Goal: Task Accomplishment & Management: Use online tool/utility

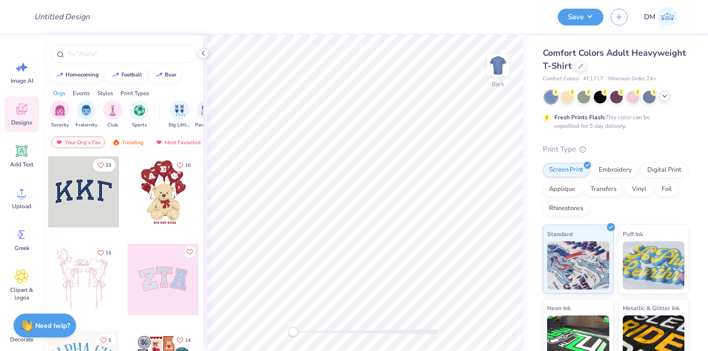
click at [666, 100] on div at bounding box center [664, 96] width 11 height 11
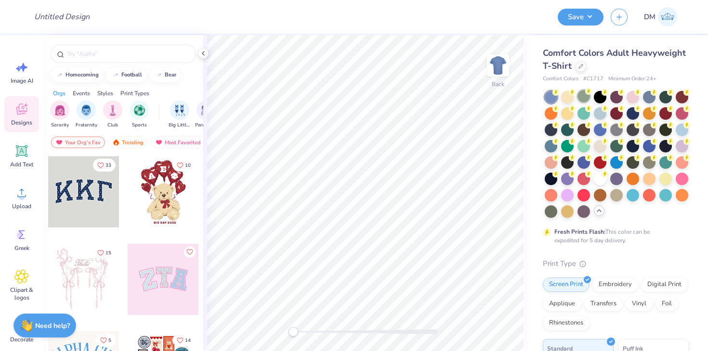
click at [584, 93] on div at bounding box center [583, 96] width 13 height 13
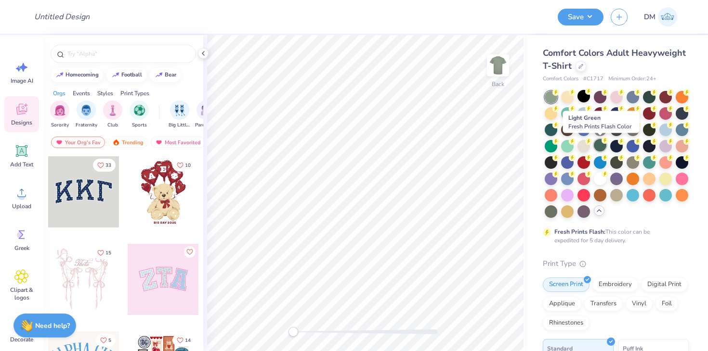
click at [600, 146] on div at bounding box center [600, 145] width 13 height 13
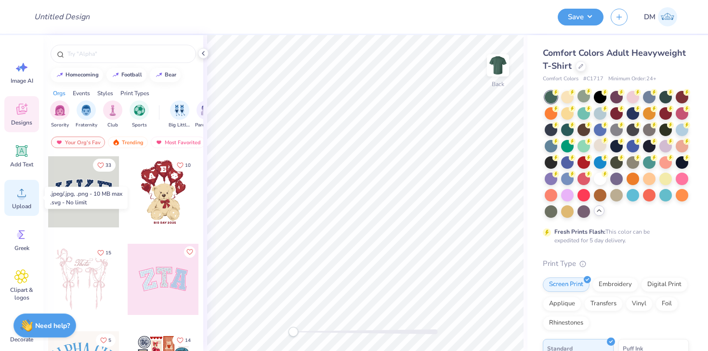
click at [13, 196] on div "Upload" at bounding box center [21, 198] width 35 height 36
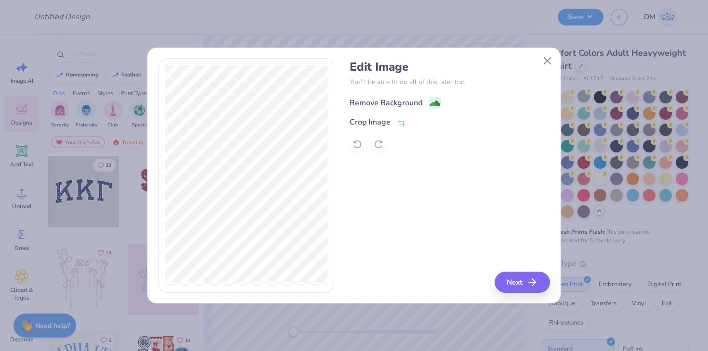
click at [434, 97] on icon at bounding box center [435, 103] width 12 height 12
click at [519, 281] on button "Next" at bounding box center [523, 282] width 55 height 21
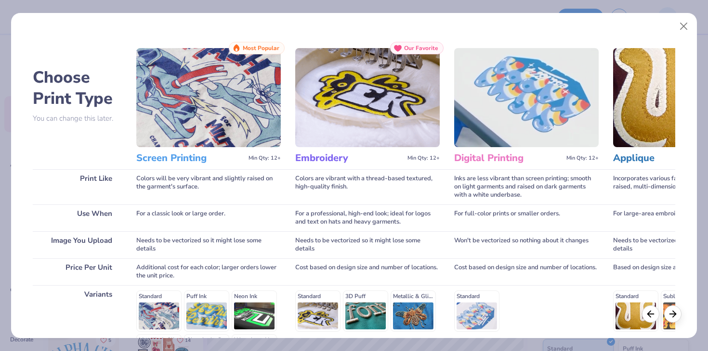
scroll to position [129, 0]
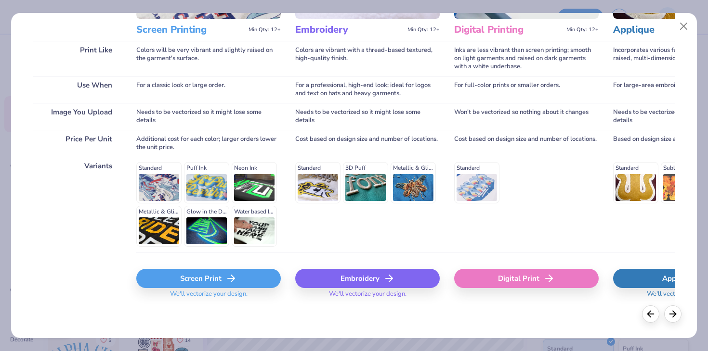
click at [198, 292] on span "We'll vectorize your design." at bounding box center [208, 297] width 85 height 14
click at [198, 287] on div "Screen Print" at bounding box center [208, 278] width 144 height 19
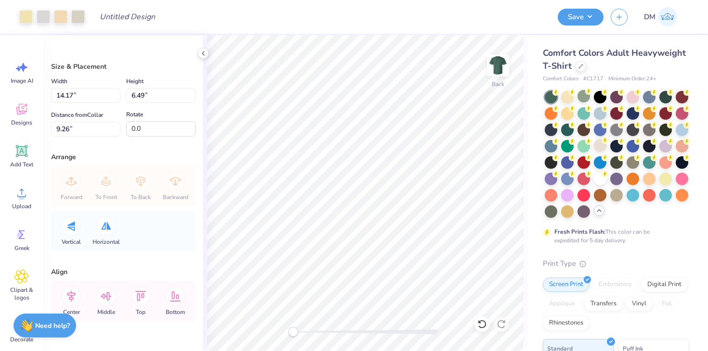
type input "12.47"
type input "5.71"
type input "1.27"
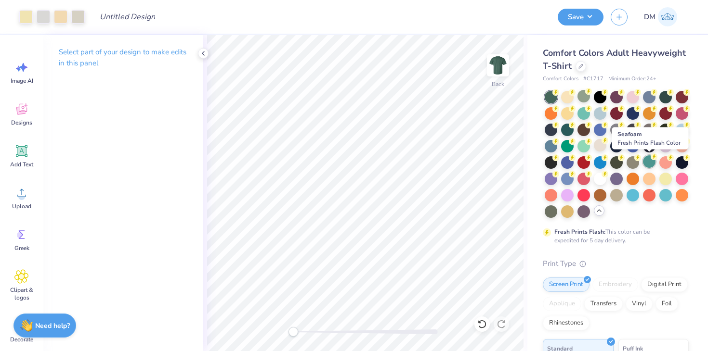
click at [648, 162] on div at bounding box center [649, 161] width 13 height 13
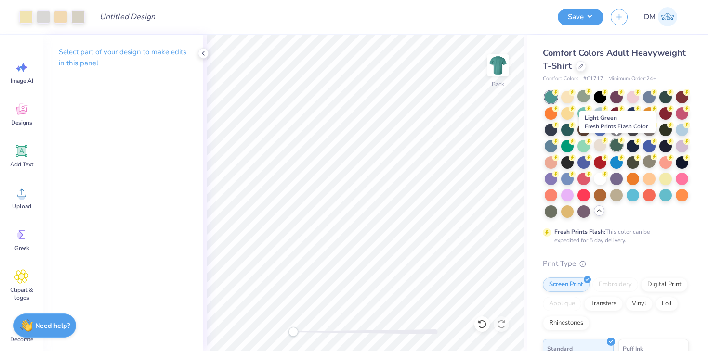
click at [619, 147] on div at bounding box center [616, 145] width 13 height 13
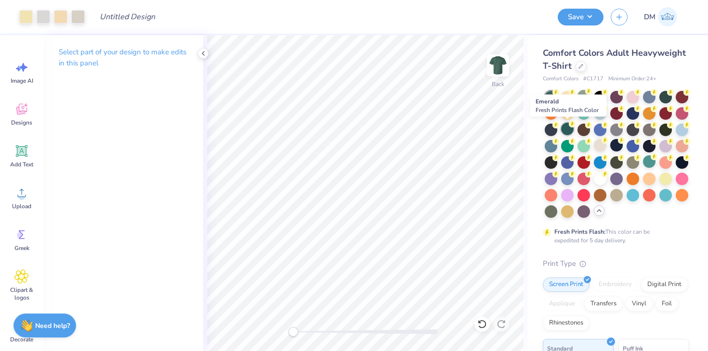
click at [568, 130] on div at bounding box center [567, 129] width 13 height 13
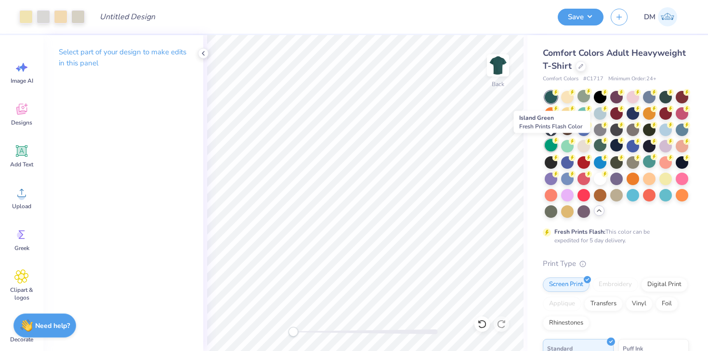
click at [550, 147] on div at bounding box center [550, 145] width 13 height 13
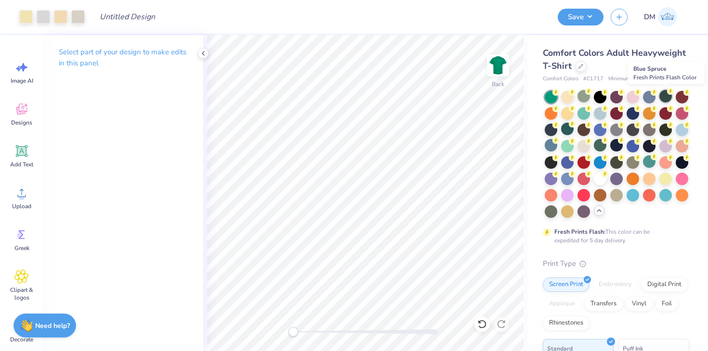
click at [665, 95] on div at bounding box center [665, 96] width 13 height 13
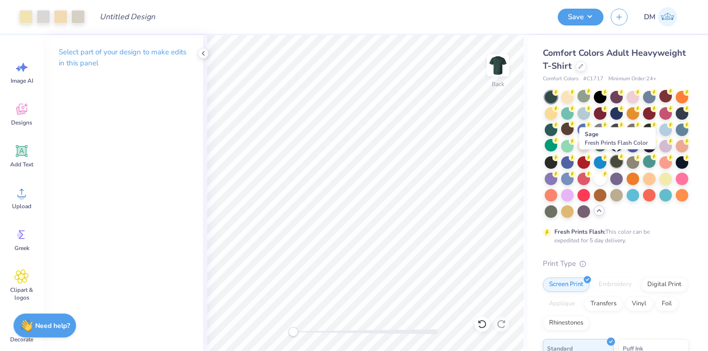
click at [612, 160] on div at bounding box center [616, 161] width 13 height 13
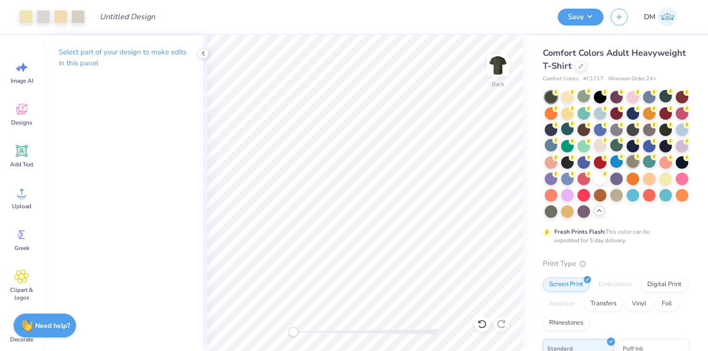
click at [627, 160] on div at bounding box center [632, 161] width 13 height 13
click at [568, 130] on div at bounding box center [567, 129] width 13 height 13
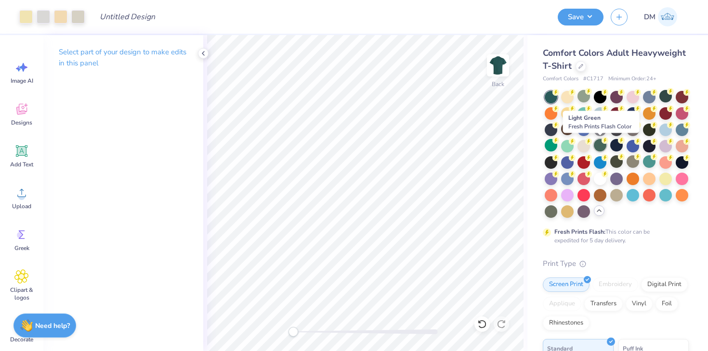
click at [598, 149] on div at bounding box center [600, 145] width 13 height 13
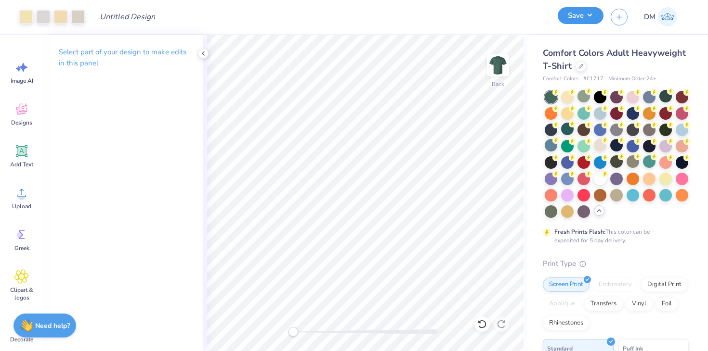
click at [589, 12] on button "Save" at bounding box center [580, 15] width 46 height 17
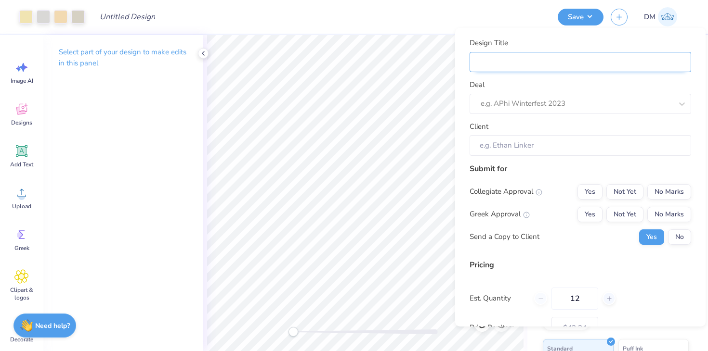
click at [566, 54] on input "Design Title" at bounding box center [579, 62] width 221 height 21
type input "M"
type input "Me"
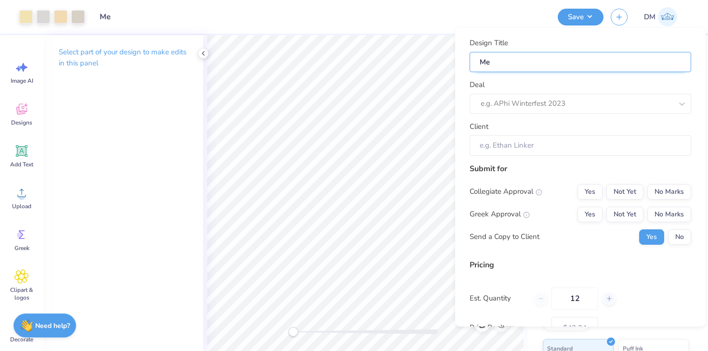
type input "Mer"
type input "Merc"
type input "Merch"
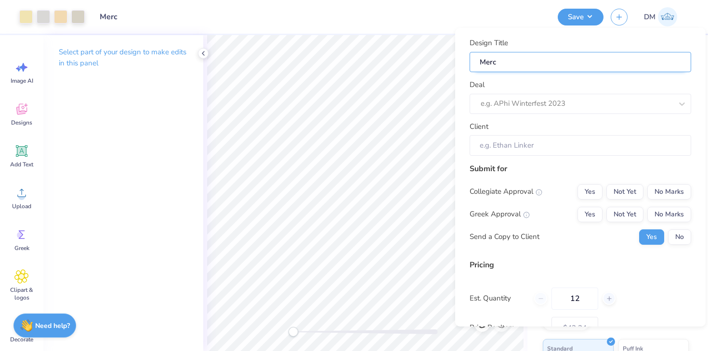
type input "Merch"
type input "Merch f"
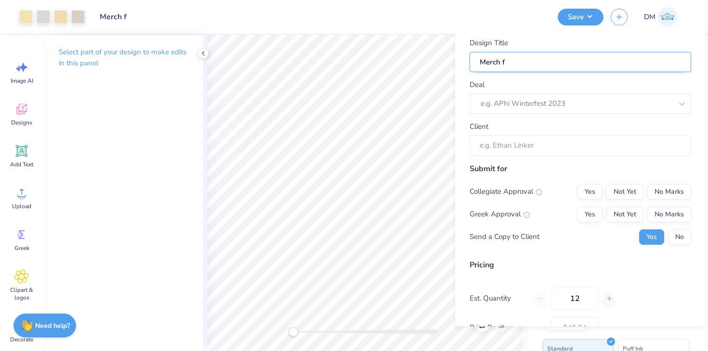
type input "Merch fo"
type input "Merch for"
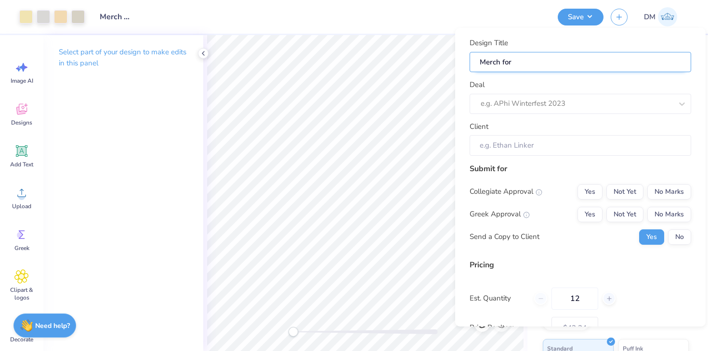
type input "Merch for"
type input "Merch for G"
type input "Merch for Ge"
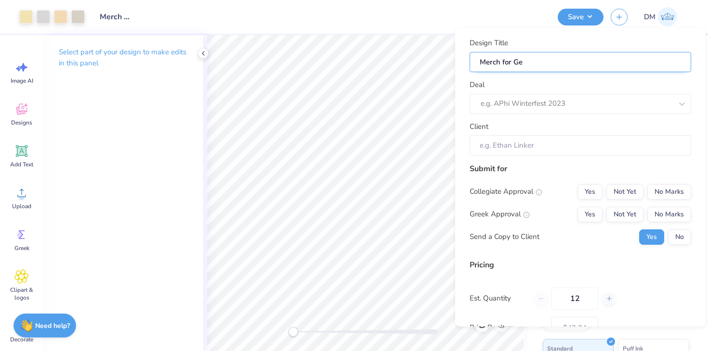
type input "Merch for G"
type input "Merch for Go"
type input "Merch for G"
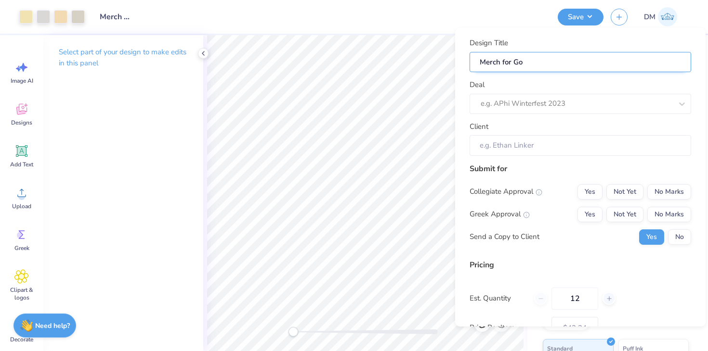
type input "Merch for G"
type input "Merch for Ge"
type input "Merch for Geo"
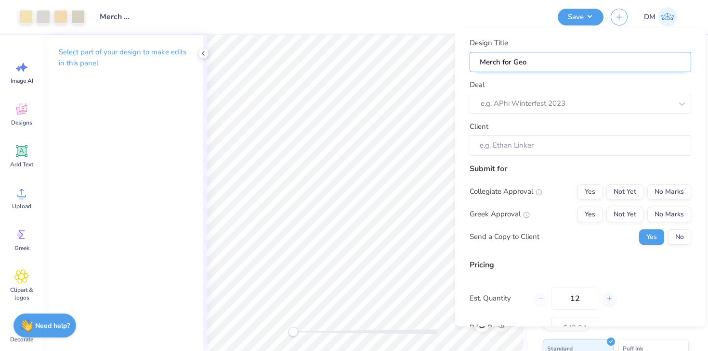
type input "Merch for Geol"
type input "Merch for Geolo"
type input "Merch for Geolog"
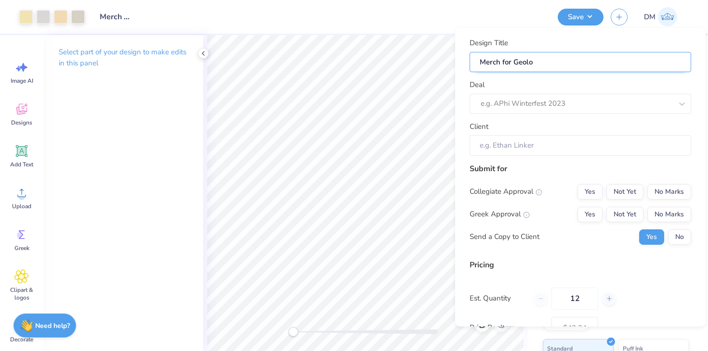
type input "Merch for Geolog"
type input "Merch for Geology"
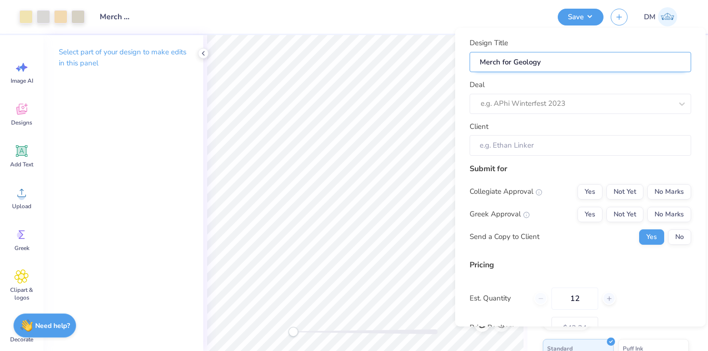
type input "Merch for Geology C"
type input "Merch for Geology Cl"
type input "Merch for Geology Clu"
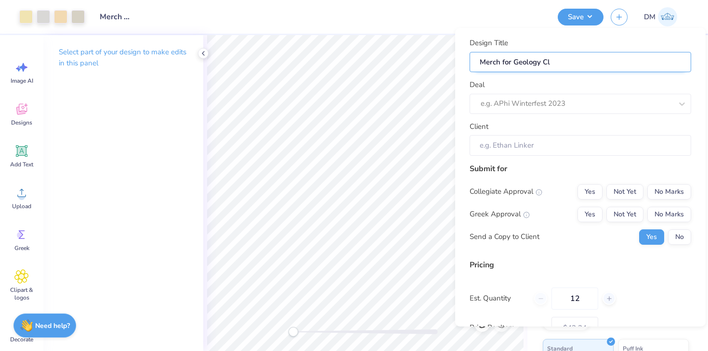
type input "Merch for Geology Clu"
type input "Merch for Geology Club"
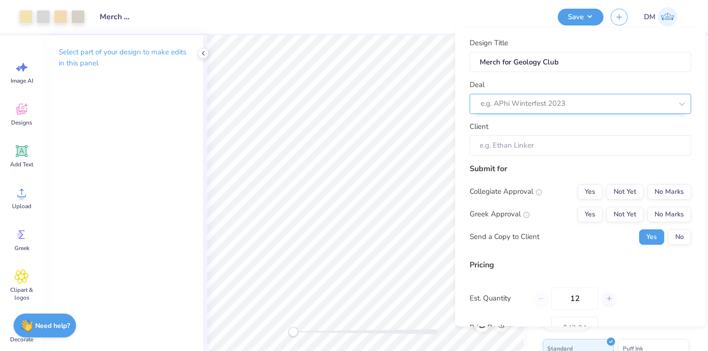
click at [553, 104] on div at bounding box center [576, 103] width 192 height 13
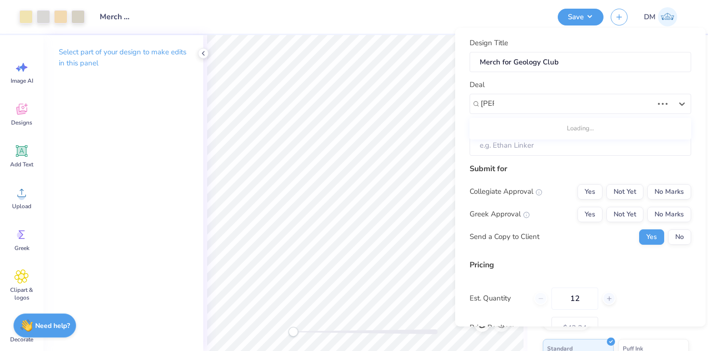
type input "Lau"
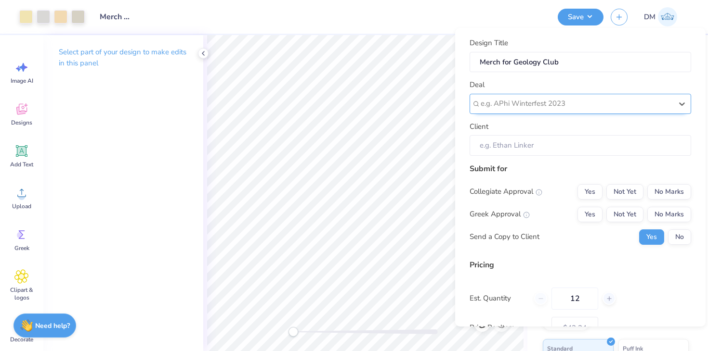
click at [597, 104] on div at bounding box center [576, 103] width 192 height 13
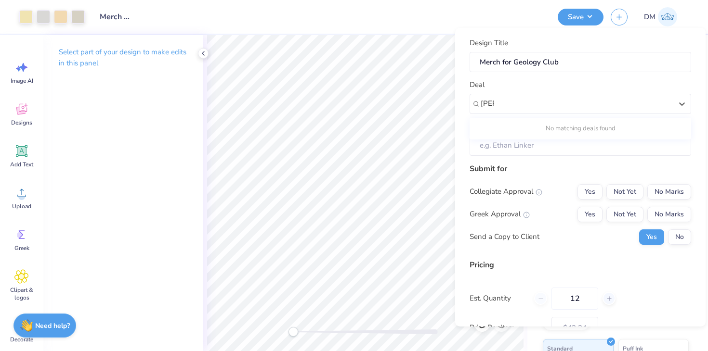
type input "Lau"
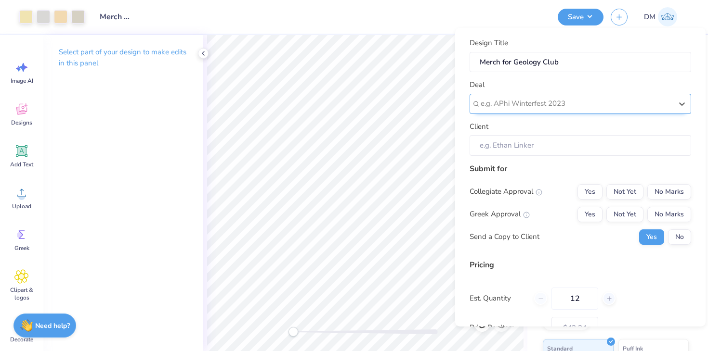
click at [513, 108] on div at bounding box center [576, 103] width 192 height 13
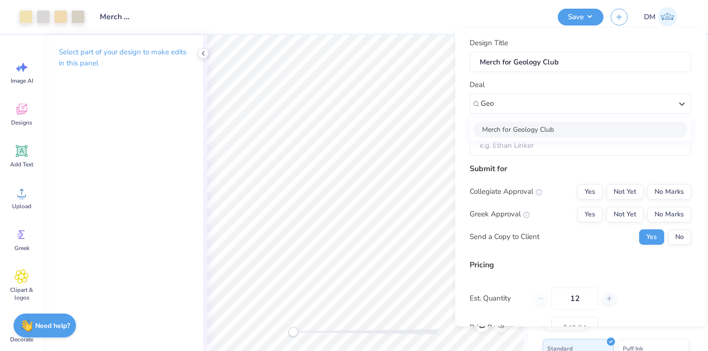
click at [579, 132] on div "Merch for Geology Club" at bounding box center [580, 130] width 214 height 16
type input "Geo"
type input "Laura ."
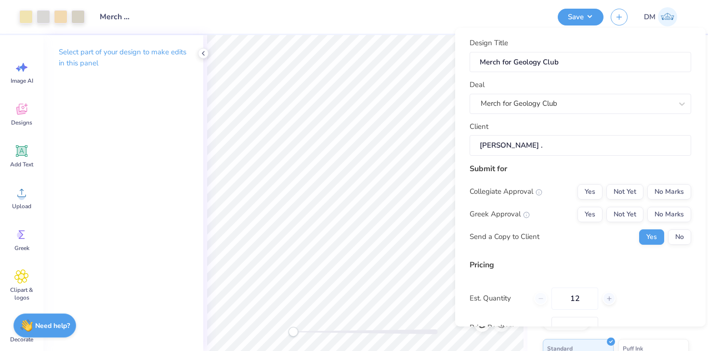
click at [577, 148] on input "Laura ." at bounding box center [579, 145] width 221 height 21
click at [684, 192] on button "No Marks" at bounding box center [669, 191] width 44 height 15
click at [684, 205] on div "Collegiate Approval Yes Not Yet No Marks Greek Approval Yes Not Yet No Marks Se…" at bounding box center [579, 214] width 221 height 61
click at [684, 207] on button "No Marks" at bounding box center [669, 214] width 44 height 15
click at [683, 241] on button "No" at bounding box center [679, 237] width 23 height 15
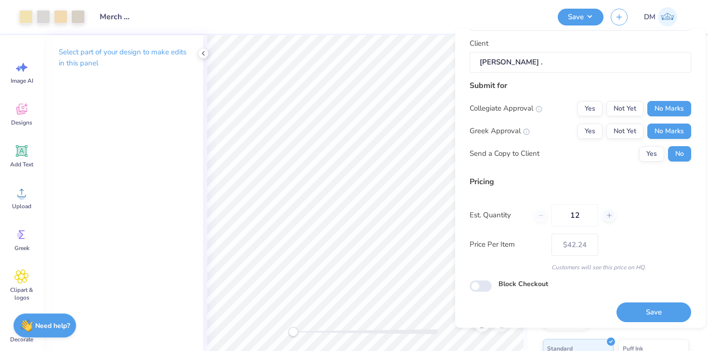
scroll to position [89, 0]
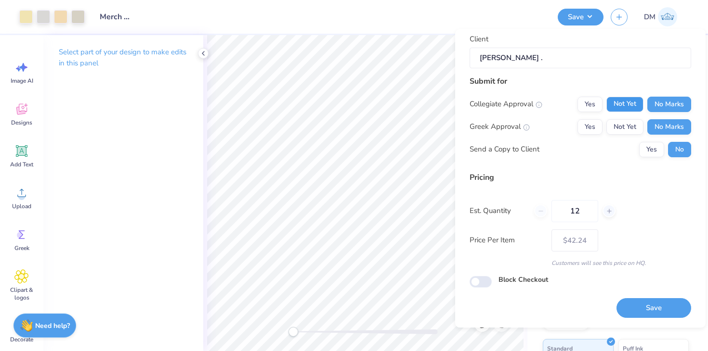
click at [626, 109] on button "Not Yet" at bounding box center [624, 104] width 37 height 15
click at [630, 304] on button "Save" at bounding box center [653, 309] width 75 height 20
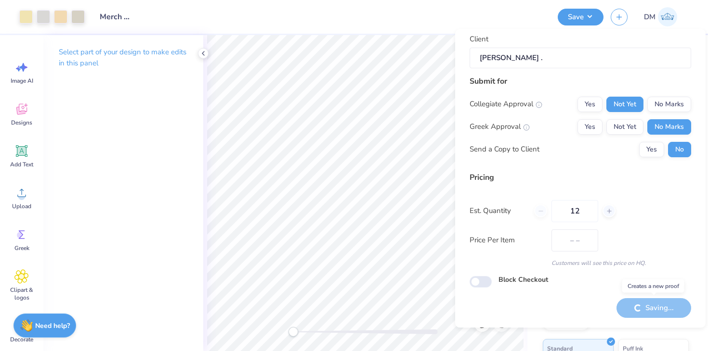
type input "$54.95"
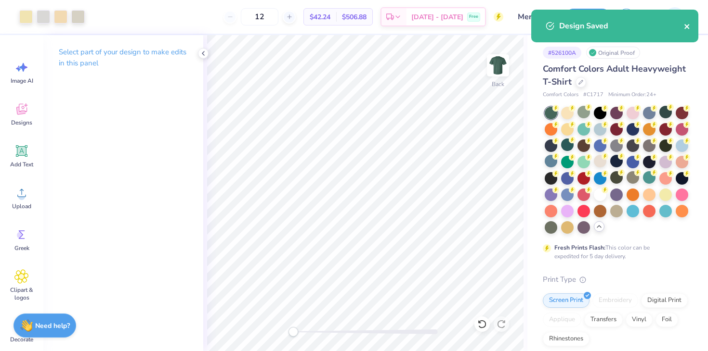
click at [685, 26] on icon "close" at bounding box center [687, 27] width 7 height 8
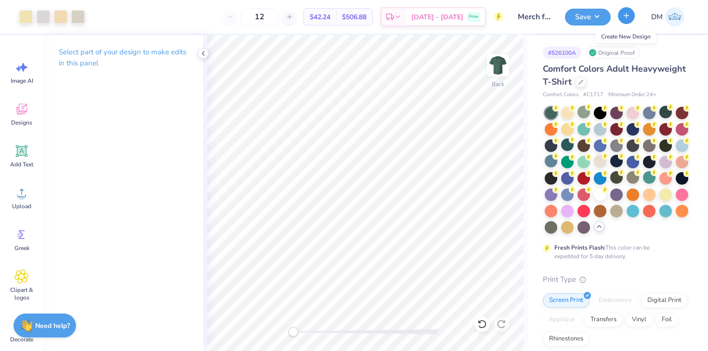
click at [626, 16] on icon "button" at bounding box center [626, 16] width 8 height 8
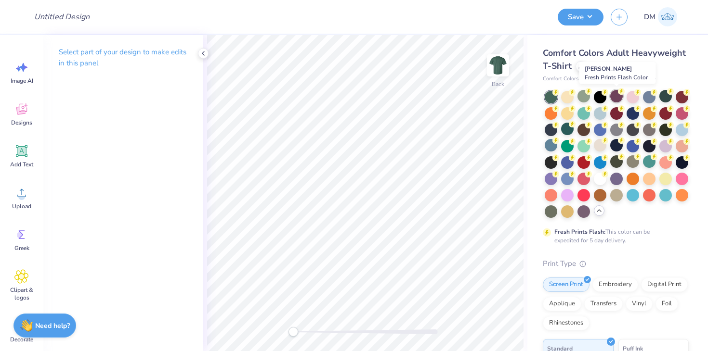
click at [618, 97] on div at bounding box center [616, 96] width 13 height 13
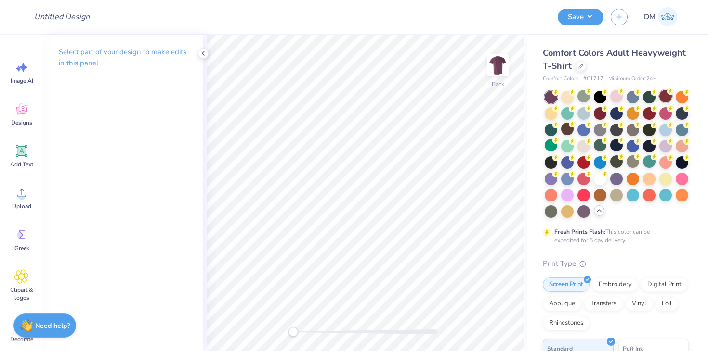
click at [668, 100] on div at bounding box center [665, 96] width 13 height 13
click at [650, 115] on div at bounding box center [649, 112] width 13 height 13
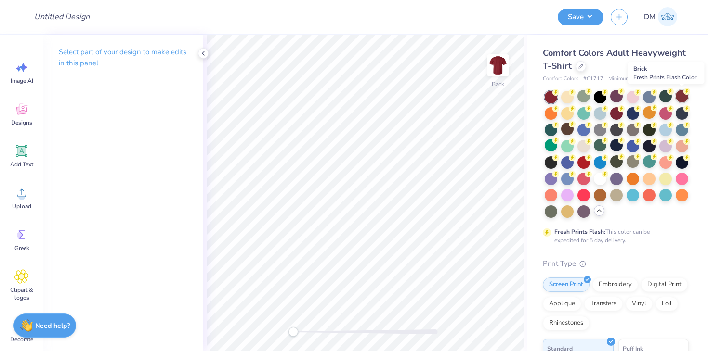
click at [685, 99] on div at bounding box center [681, 96] width 13 height 13
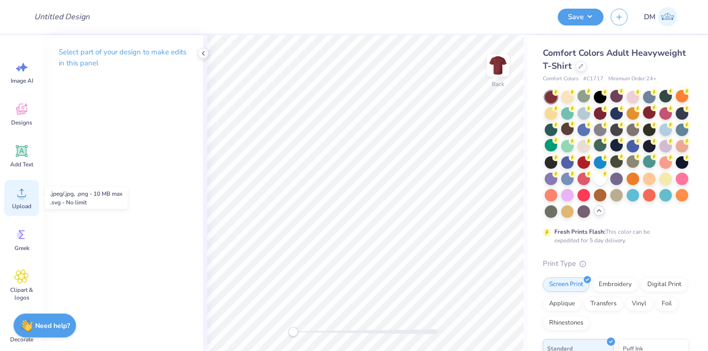
click at [18, 201] on div "Upload" at bounding box center [21, 198] width 35 height 36
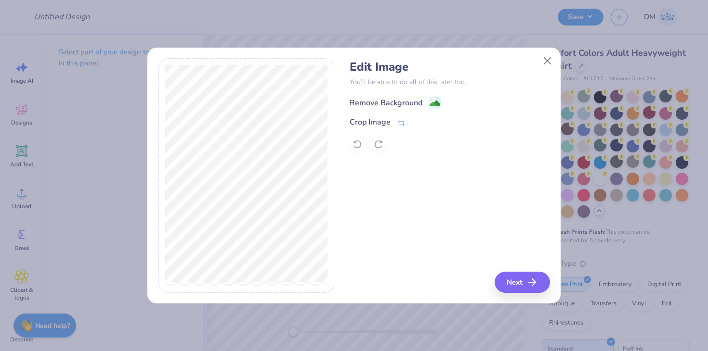
click at [431, 103] on image at bounding box center [434, 103] width 11 height 11
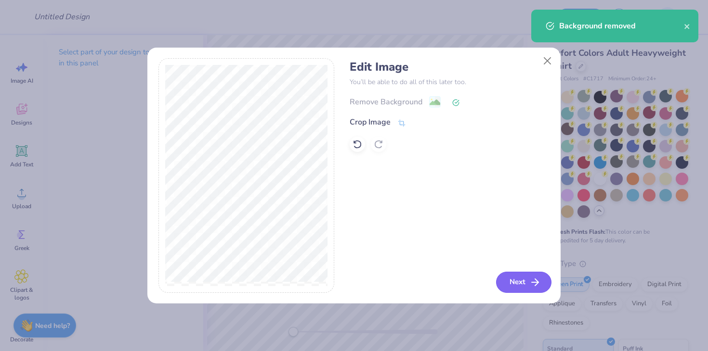
click at [530, 289] on button "Next" at bounding box center [523, 282] width 55 height 21
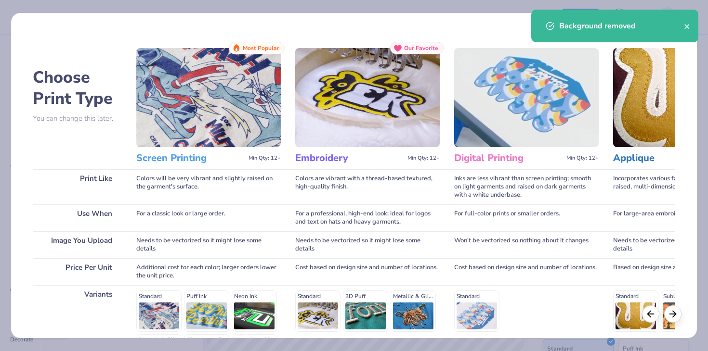
scroll to position [129, 0]
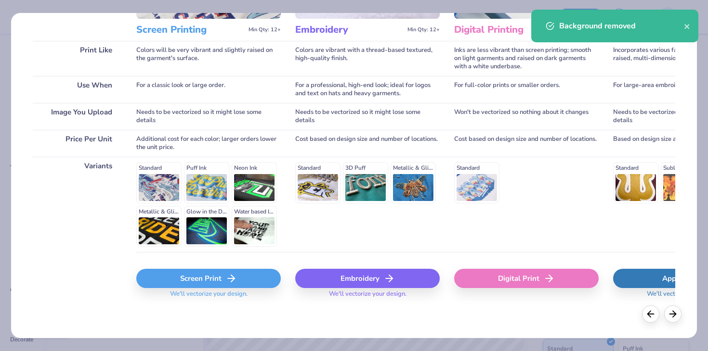
click at [195, 275] on div "Screen Print" at bounding box center [208, 278] width 144 height 19
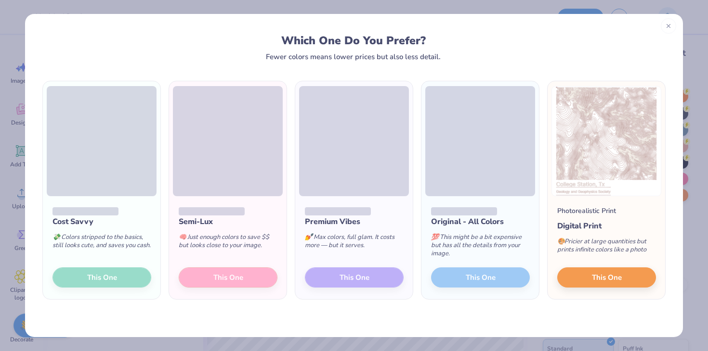
click at [669, 28] on icon at bounding box center [668, 26] width 7 height 7
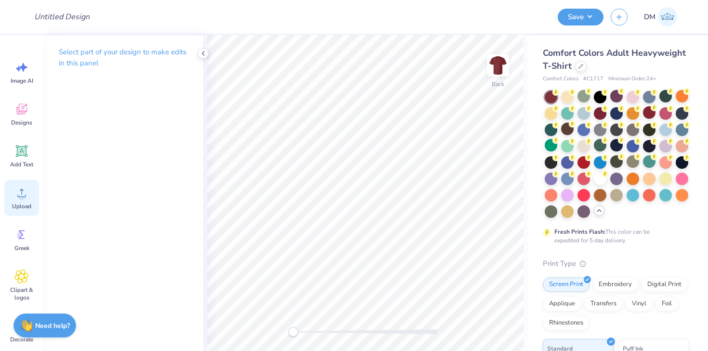
click at [18, 201] on div "Upload" at bounding box center [21, 198] width 35 height 36
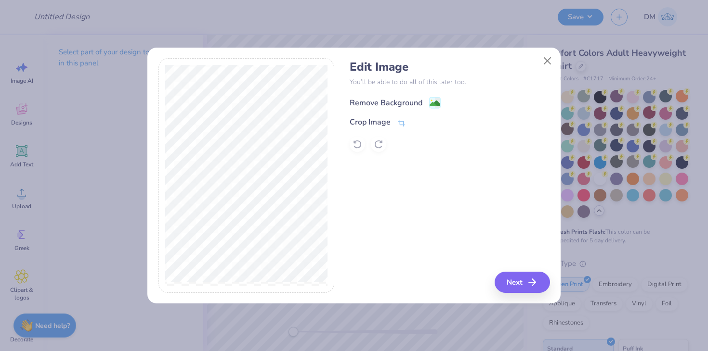
click at [430, 99] on image at bounding box center [434, 103] width 11 height 11
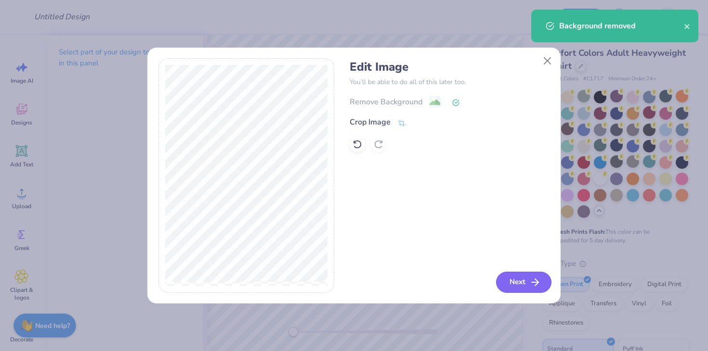
click at [523, 286] on button "Next" at bounding box center [523, 282] width 55 height 21
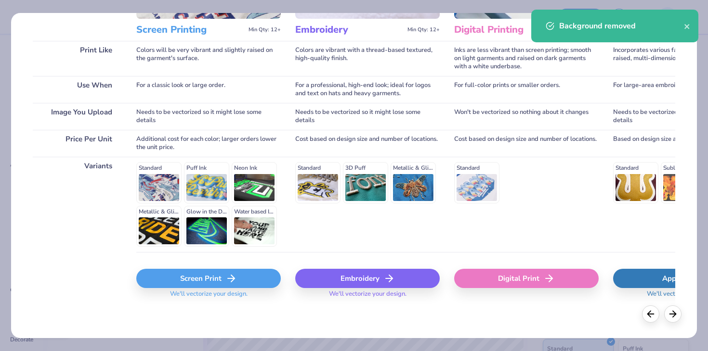
click at [183, 275] on div "Screen Print" at bounding box center [208, 278] width 144 height 19
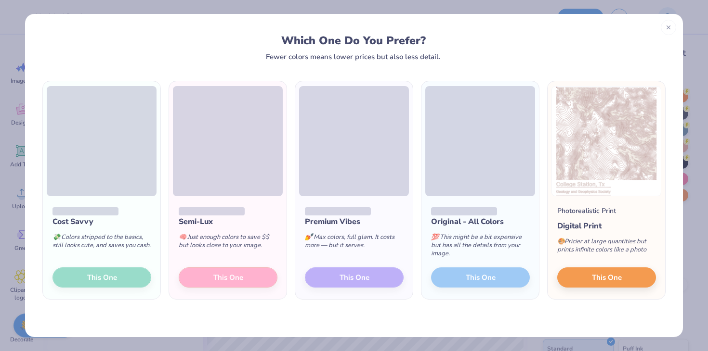
click at [110, 279] on div "Cost Savvy 💸 Colors stripped to the basics, still looks cute, and saves you cas…" at bounding box center [101, 247] width 117 height 103
click at [667, 23] on icon at bounding box center [668, 26] width 7 height 7
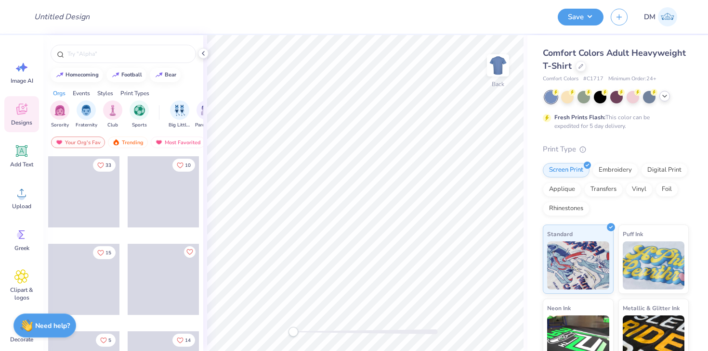
click at [659, 97] on div at bounding box center [664, 96] width 11 height 11
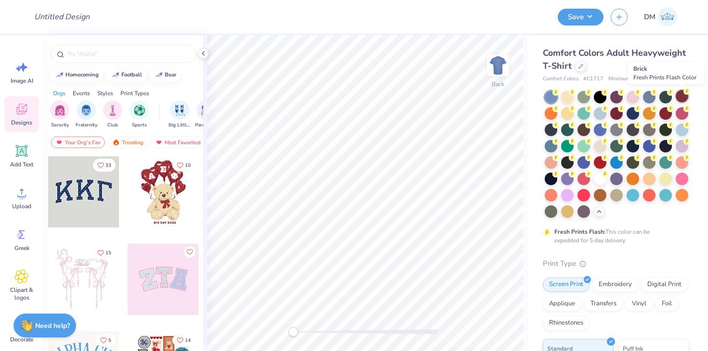
click at [685, 98] on div at bounding box center [681, 96] width 13 height 13
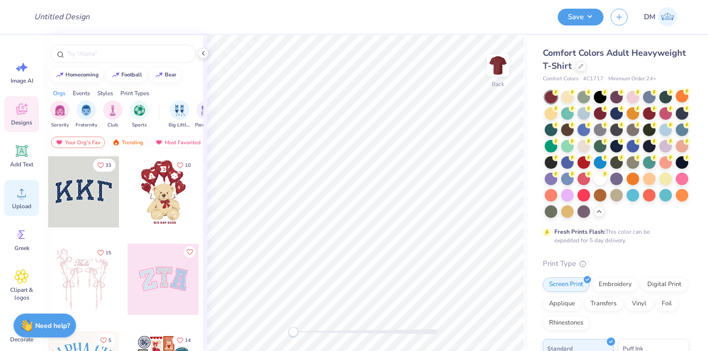
click at [22, 199] on circle at bounding box center [21, 197] width 7 height 7
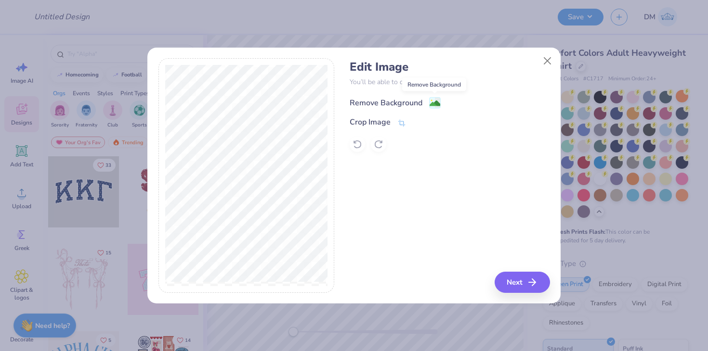
click at [434, 100] on image at bounding box center [434, 103] width 11 height 11
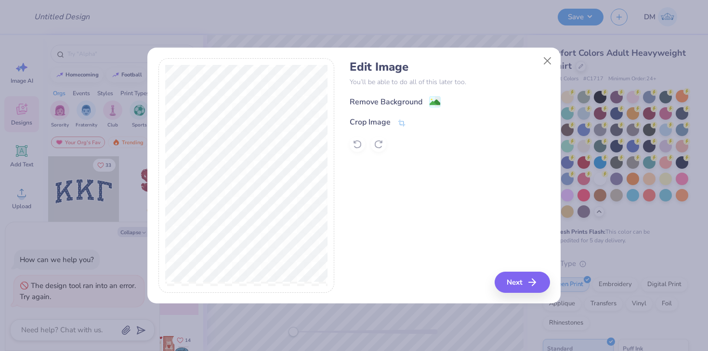
click at [439, 93] on div "Edit Image You’ll be able to do all of this later too. Remove Background Crop I…" at bounding box center [449, 106] width 200 height 92
click at [439, 102] on image at bounding box center [434, 103] width 11 height 11
click at [548, 54] on button "Close" at bounding box center [547, 61] width 18 height 18
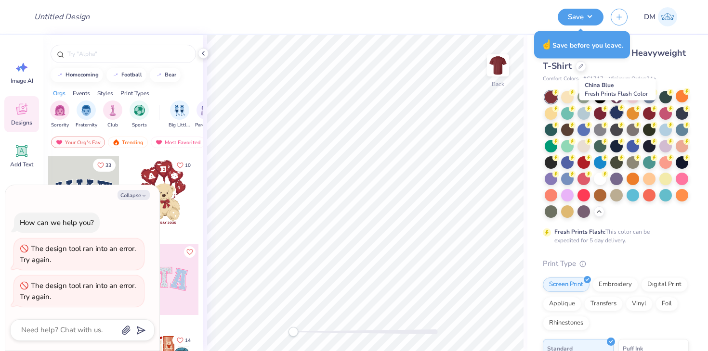
type textarea "x"
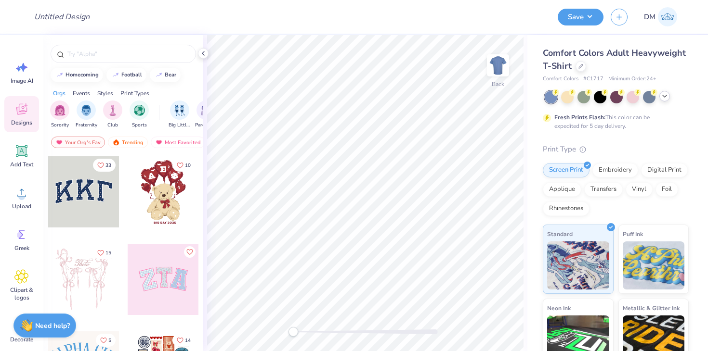
click at [667, 100] on div at bounding box center [664, 96] width 11 height 11
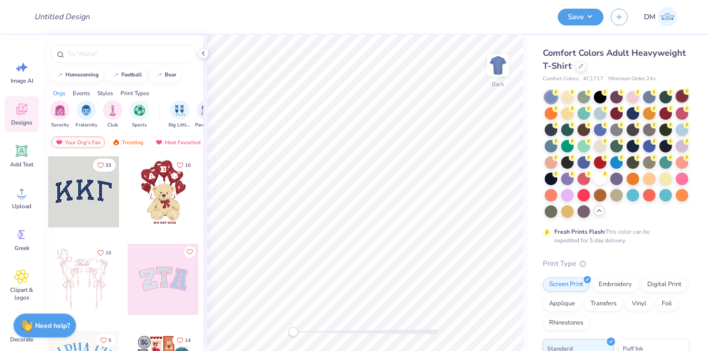
click at [679, 95] on div at bounding box center [681, 96] width 13 height 13
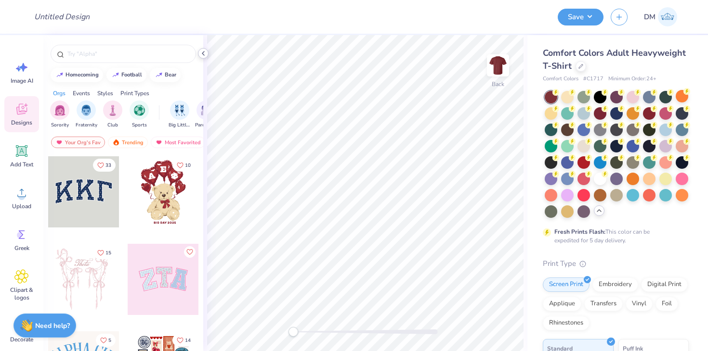
click at [204, 55] on polyline at bounding box center [203, 54] width 2 height 4
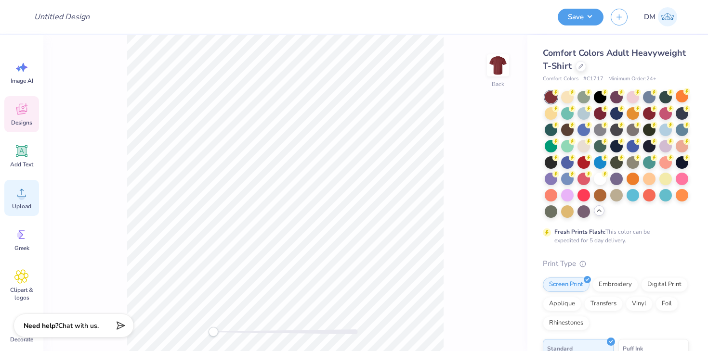
click at [23, 197] on circle at bounding box center [21, 197] width 7 height 7
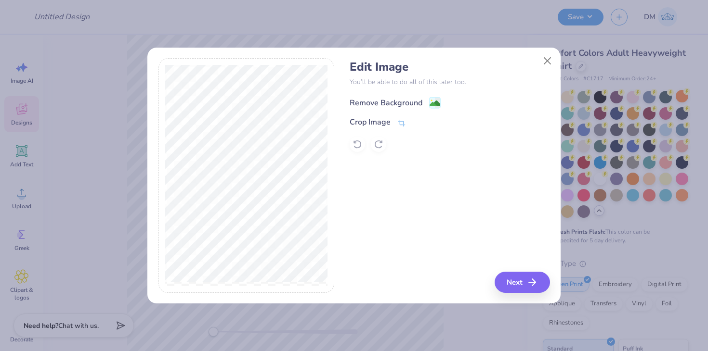
click at [434, 103] on image at bounding box center [434, 103] width 11 height 11
click at [548, 61] on button "Close" at bounding box center [547, 61] width 18 height 18
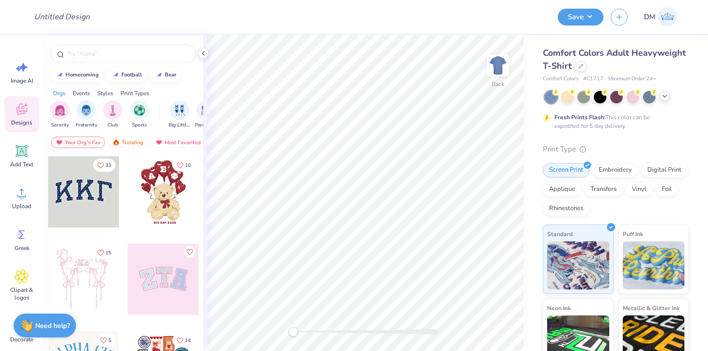
click at [664, 95] on icon at bounding box center [664, 96] width 8 height 8
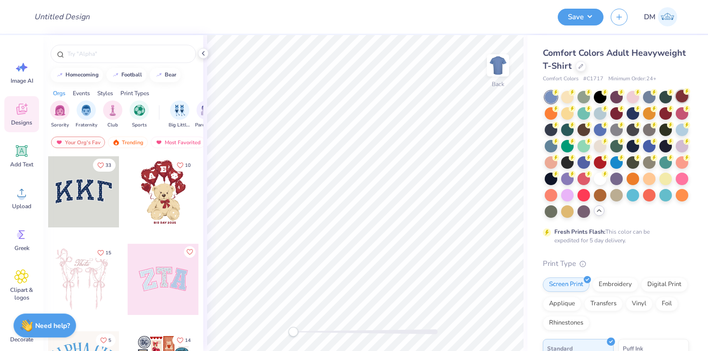
click at [682, 97] on div at bounding box center [681, 96] width 13 height 13
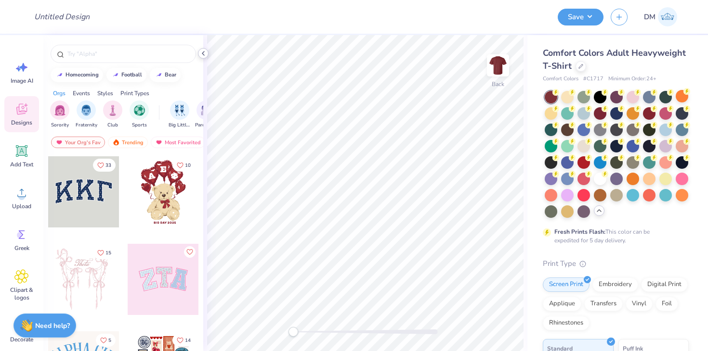
click at [204, 54] on icon at bounding box center [203, 54] width 8 height 8
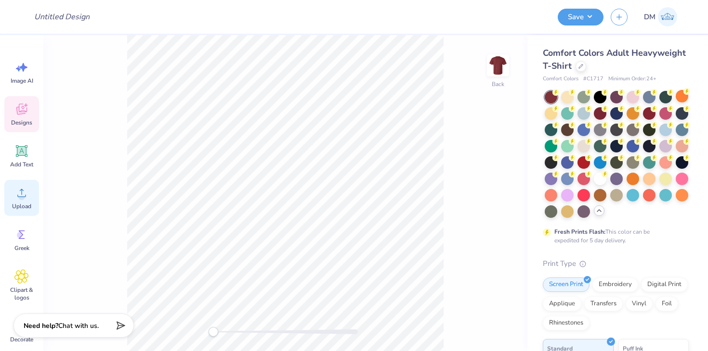
click at [21, 186] on icon at bounding box center [21, 193] width 14 height 14
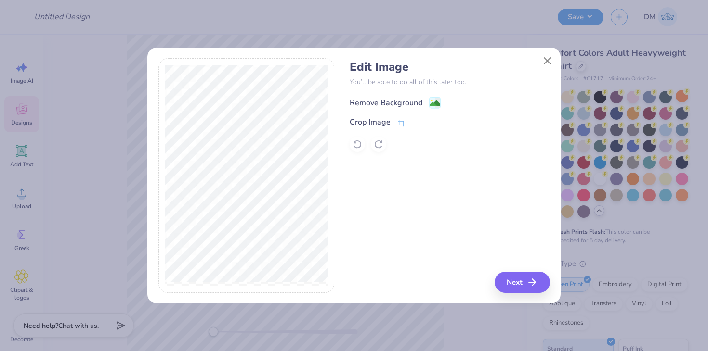
click at [433, 104] on image at bounding box center [434, 103] width 11 height 11
click at [525, 284] on button "Next" at bounding box center [523, 282] width 55 height 21
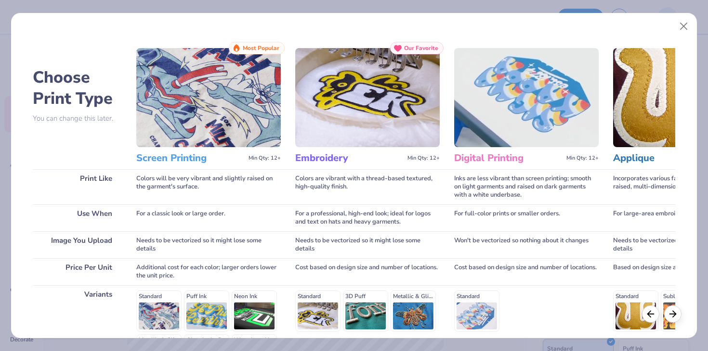
scroll to position [129, 0]
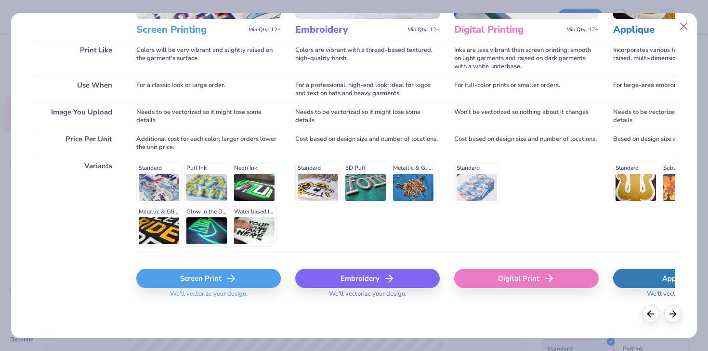
click at [224, 279] on div "Screen Print" at bounding box center [208, 278] width 144 height 19
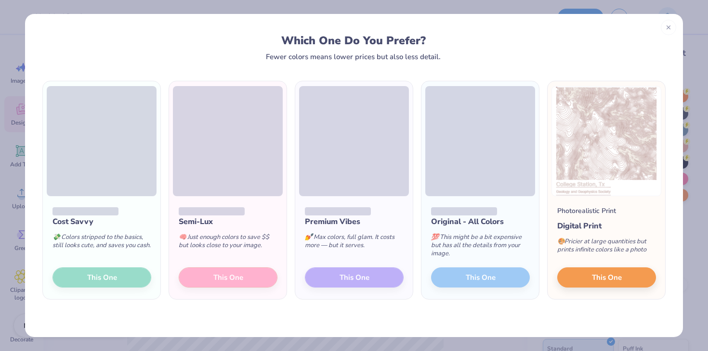
click at [119, 275] on div "Cost Savvy 💸 Colors stripped to the basics, still looks cute, and saves you cas…" at bounding box center [101, 247] width 117 height 103
click at [665, 27] on icon at bounding box center [668, 26] width 7 height 7
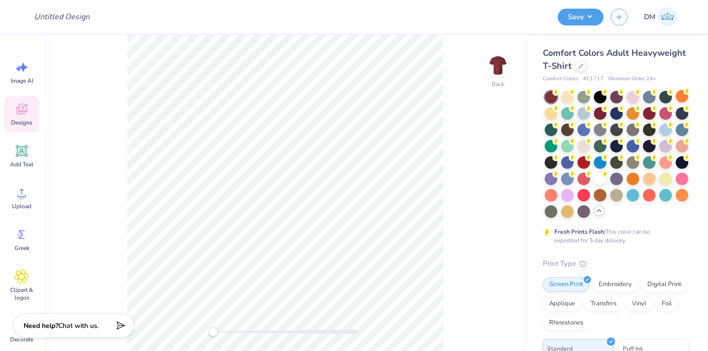
click at [463, 105] on div "Back" at bounding box center [285, 193] width 484 height 316
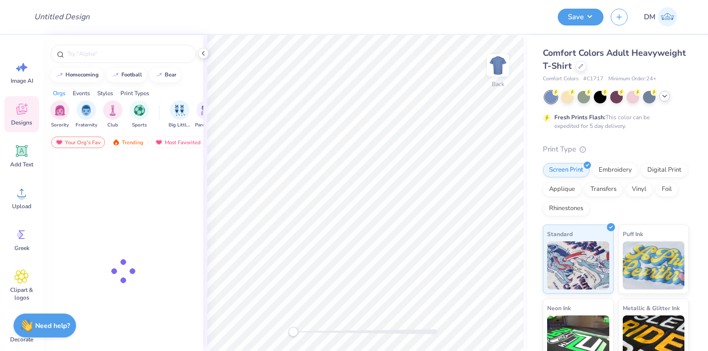
click at [665, 101] on div at bounding box center [664, 96] width 11 height 11
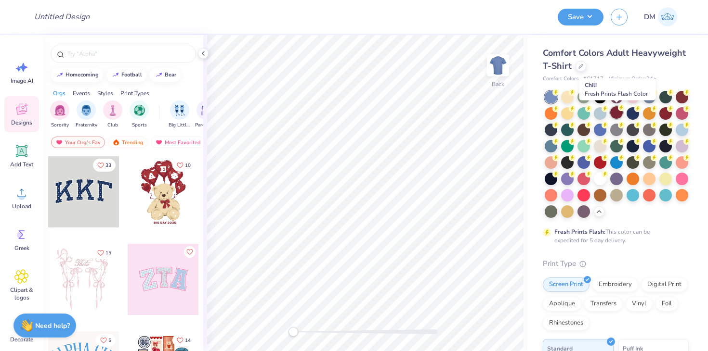
click at [615, 112] on div at bounding box center [616, 112] width 13 height 13
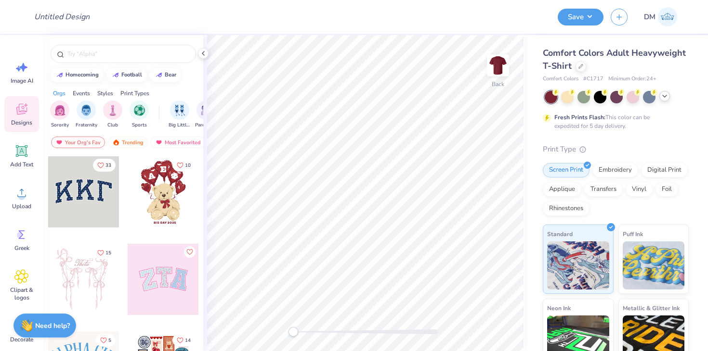
click at [662, 97] on icon at bounding box center [664, 96] width 8 height 8
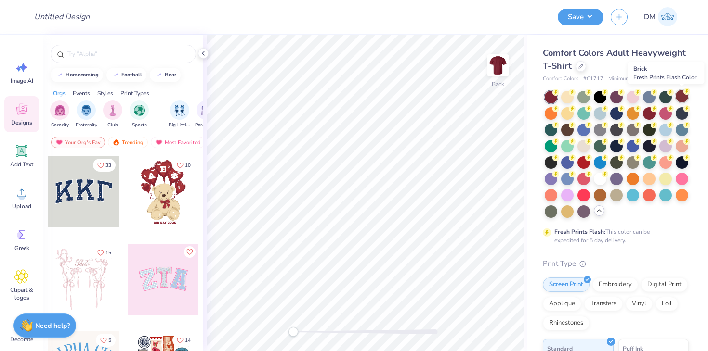
click at [681, 99] on div at bounding box center [681, 96] width 13 height 13
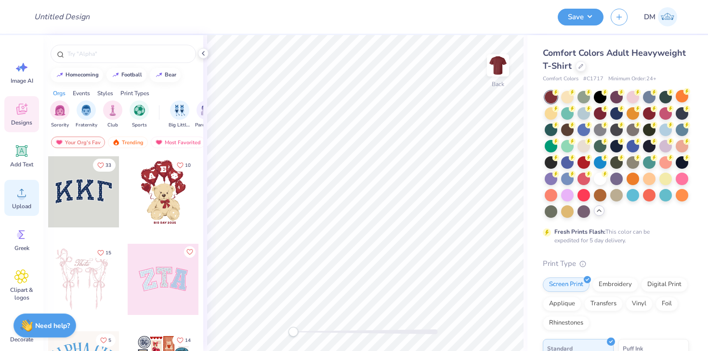
click at [27, 190] on icon at bounding box center [21, 193] width 14 height 14
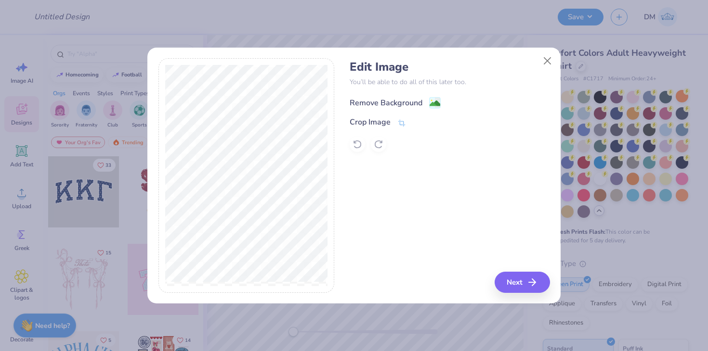
click at [435, 103] on image at bounding box center [434, 103] width 11 height 11
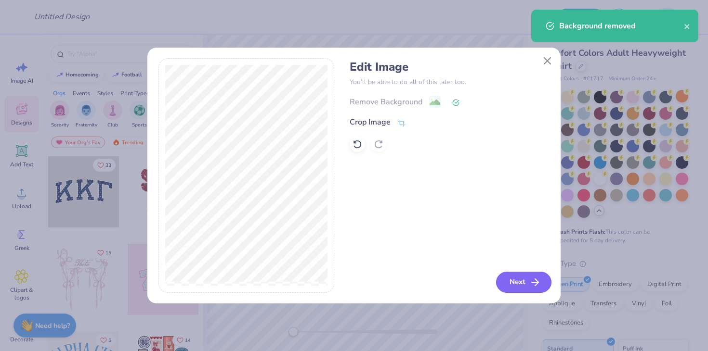
click at [531, 289] on button "Next" at bounding box center [523, 282] width 55 height 21
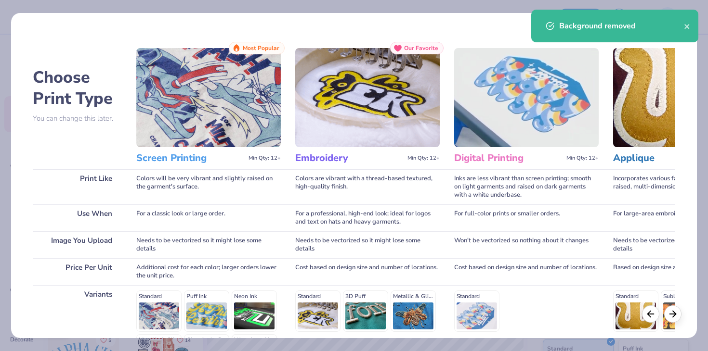
scroll to position [129, 0]
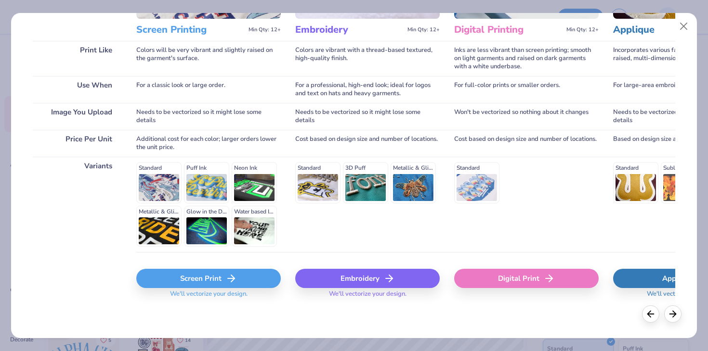
click at [210, 284] on div "Screen Print" at bounding box center [208, 278] width 144 height 19
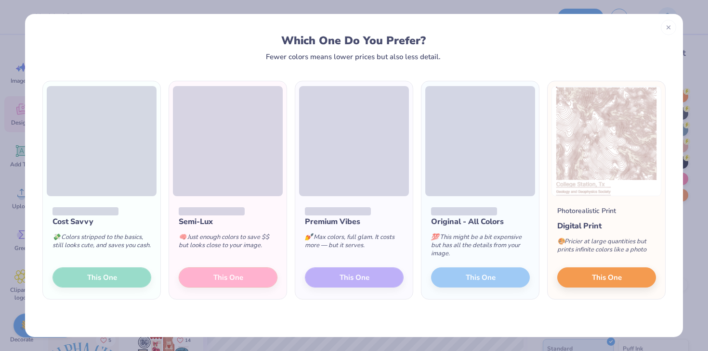
click at [108, 272] on div "Cost Savvy 💸 Colors stripped to the basics, still looks cute, and saves you cas…" at bounding box center [101, 247] width 117 height 103
click at [112, 259] on div "💸 Colors stripped to the basics, still looks cute, and saves you cash." at bounding box center [101, 244] width 99 height 32
click at [671, 27] on icon at bounding box center [668, 26] width 7 height 7
